Goal: Information Seeking & Learning: Learn about a topic

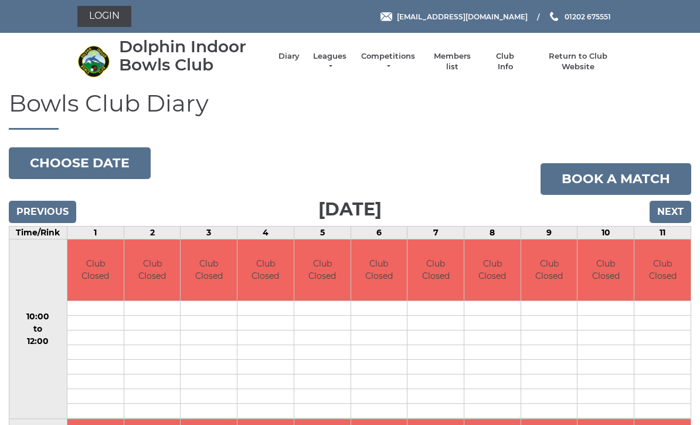
click at [669, 214] on input "Next" at bounding box center [671, 212] width 42 height 22
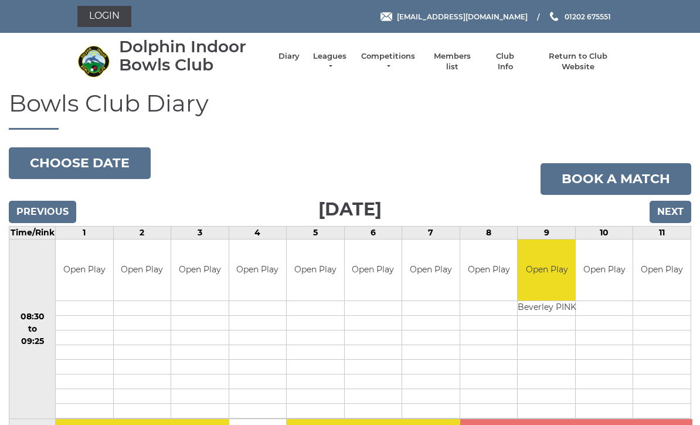
click at [669, 209] on input "Next" at bounding box center [671, 212] width 42 height 22
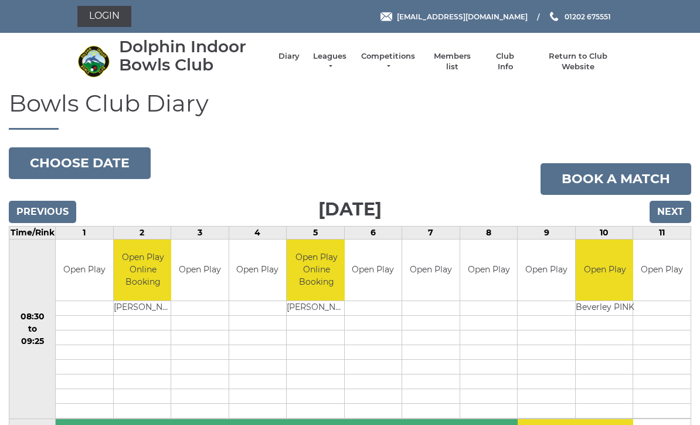
click at [333, 65] on link "Leagues" at bounding box center [329, 61] width 37 height 21
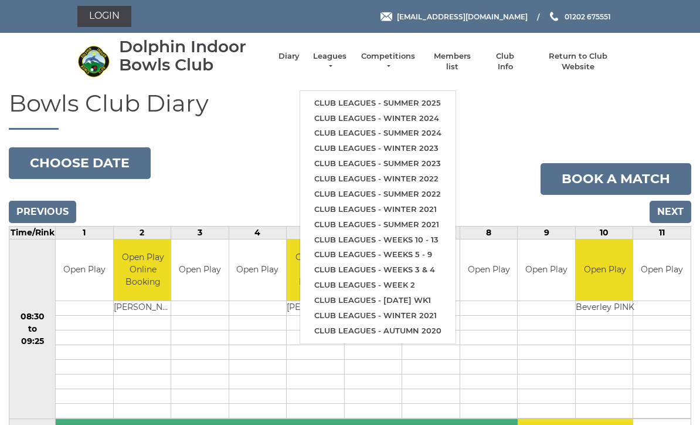
click at [435, 96] on link "Club leagues - Summer 2025" at bounding box center [377, 103] width 155 height 15
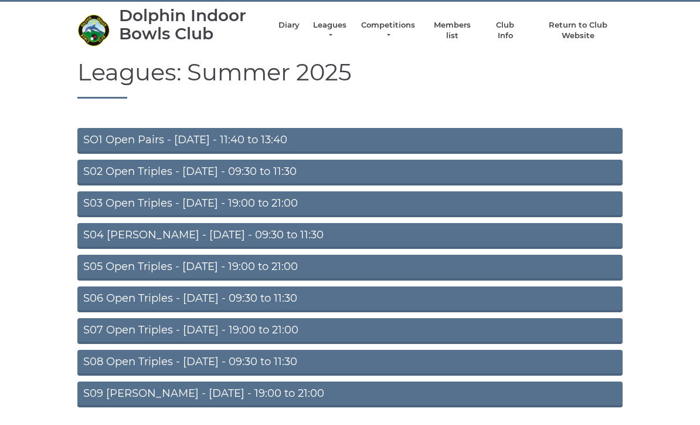
scroll to position [31, 0]
click at [283, 200] on link "S03 Open Triples - Tuesday - 19:00 to 21:00" at bounding box center [350, 205] width 546 height 26
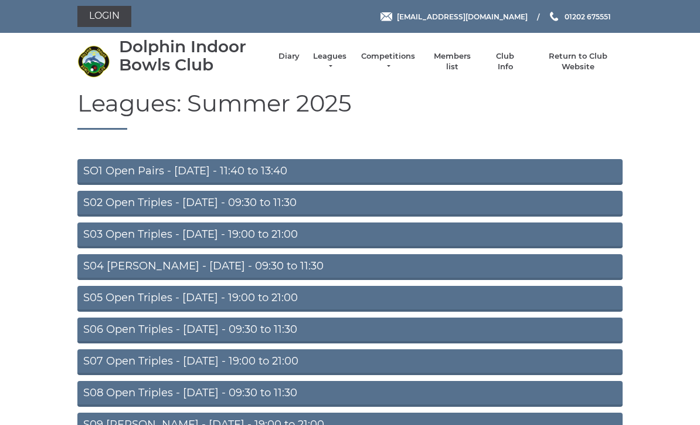
scroll to position [70, 0]
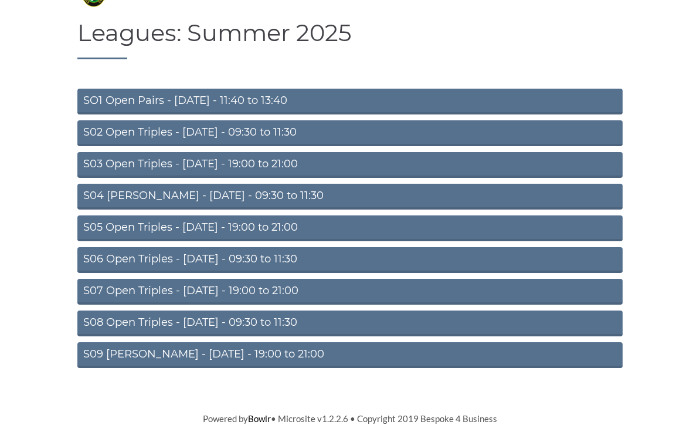
click at [273, 351] on link "S09 [PERSON_NAME] - [DATE] - 19:00 to 21:00" at bounding box center [350, 356] width 546 height 26
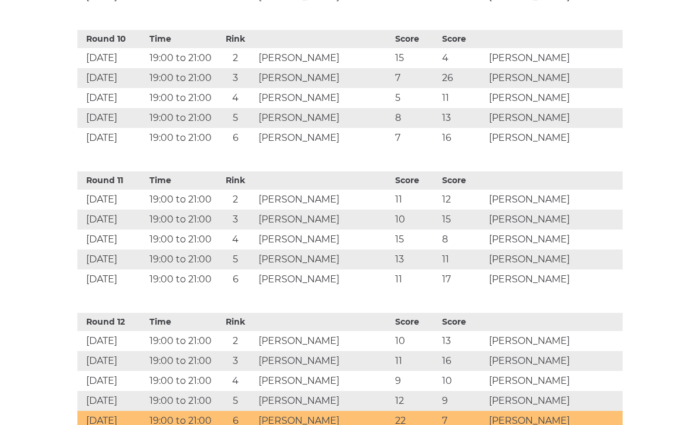
scroll to position [1847, 0]
